Goal: Navigation & Orientation: Find specific page/section

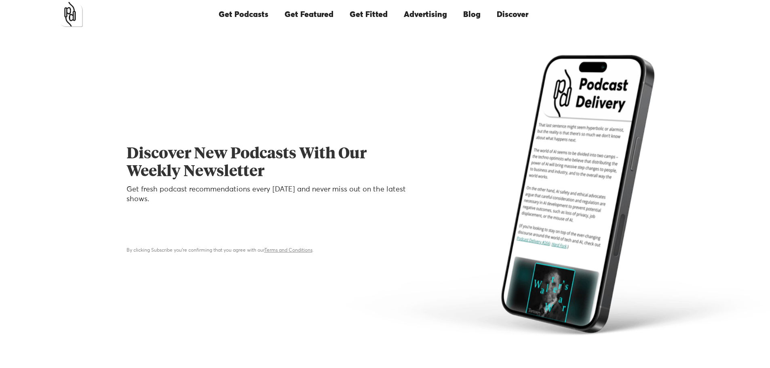
click at [508, 17] on link "Discover" at bounding box center [512, 14] width 48 height 27
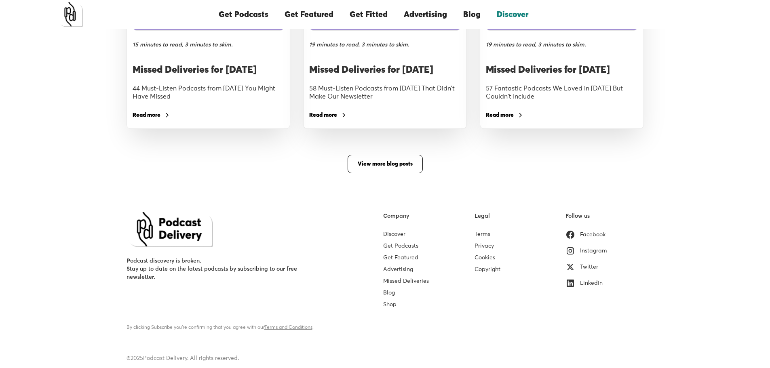
scroll to position [1450, 0]
click at [590, 268] on div "Twitter" at bounding box center [589, 267] width 18 height 8
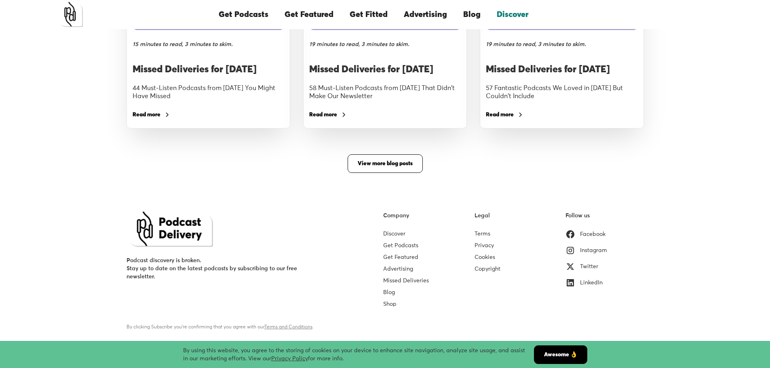
click at [590, 282] on div "LinkedIn" at bounding box center [591, 283] width 23 height 8
